Goal: Use online tool/utility: Use online tool/utility

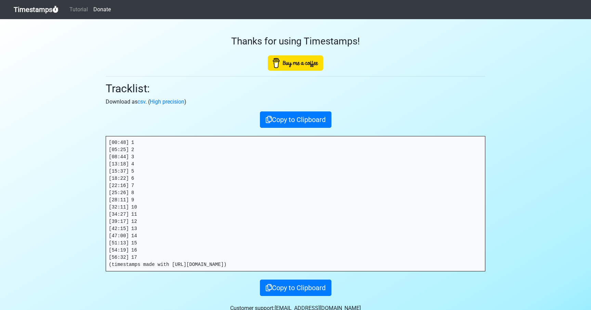
click at [33, 12] on link "Timestamps" at bounding box center [36, 10] width 45 height 14
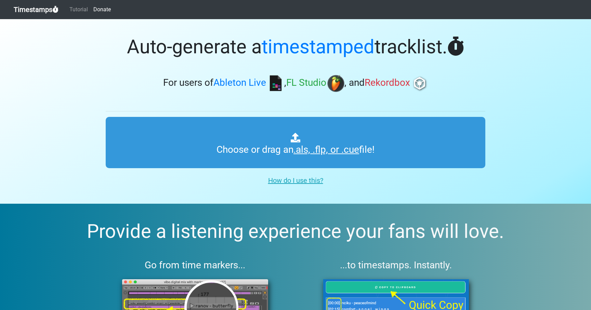
type input "C:\fakepath\NOR #523 (WORLDWIDE).als"
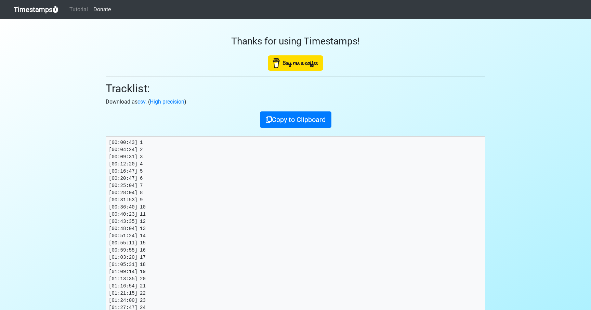
click at [149, 257] on pre "[00:00:43] 1 [00:04:24] 2 [00:09:31] 3 [00:12:20] 4 [00:16:47] 5 [00:20:47] 6 […" at bounding box center [295, 233] width 379 height 192
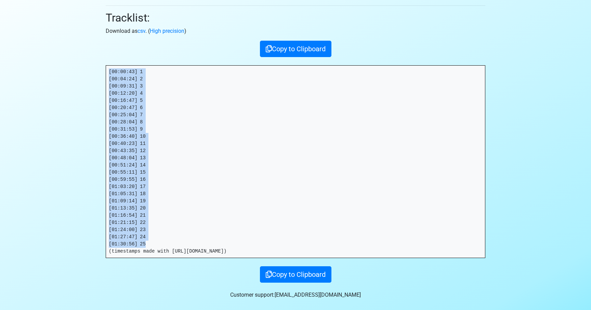
drag, startPoint x: 142, startPoint y: 242, endPoint x: 85, endPoint y: 76, distance: 175.7
click at [86, 75] on section "Thanks for using Timestamps! Tracklist: Download as csv . ( High precision ) Co…" at bounding box center [295, 130] width 591 height 365
copy pre "[00:00:43] 1 [00:04:24] 2 [00:09:31] 3 [00:12:20] 4 [00:16:47] 5 [00:20:47] 6 […"
